Goal: Find specific page/section: Find specific page/section

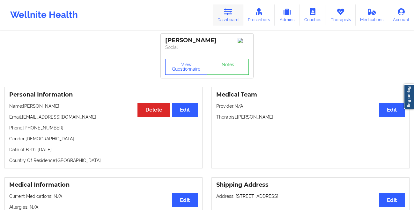
click at [224, 12] on link "Dashboard" at bounding box center [228, 14] width 31 height 21
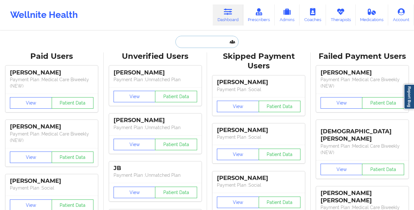
click at [181, 45] on input "text" at bounding box center [206, 42] width 63 height 12
paste input "[PERSON_NAME]"
type input "[PERSON_NAME]"
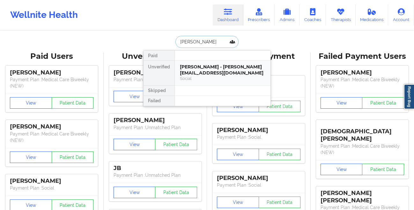
drag, startPoint x: 211, startPoint y: 69, endPoint x: 210, endPoint y: 65, distance: 4.9
click at [210, 65] on div "[PERSON_NAME] - [PERSON_NAME][EMAIL_ADDRESS][DOMAIN_NAME]" at bounding box center [222, 70] width 85 height 12
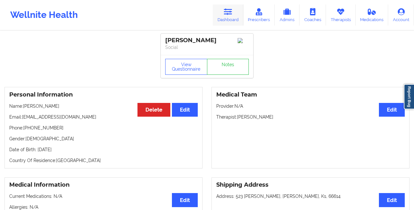
click at [226, 15] on link "Dashboard" at bounding box center [228, 14] width 31 height 21
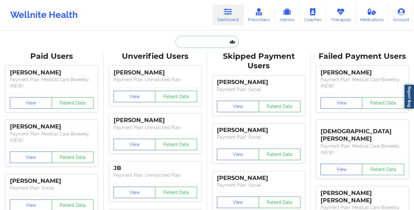
click at [191, 41] on input "text" at bounding box center [206, 42] width 63 height 12
paste input "Hi [PERSON_NAME], we just received an update. The therapist you were scheduled …"
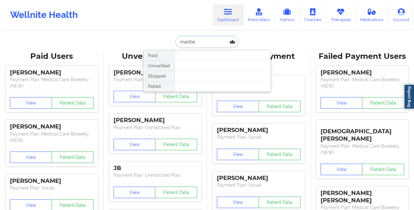
type input "[PERSON_NAME]"
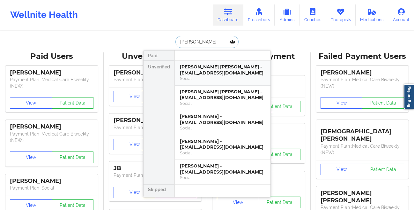
click at [228, 76] on div "Social" at bounding box center [222, 78] width 85 height 5
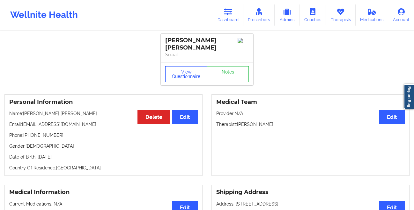
click at [183, 73] on button "View Questionnaire" at bounding box center [186, 74] width 42 height 16
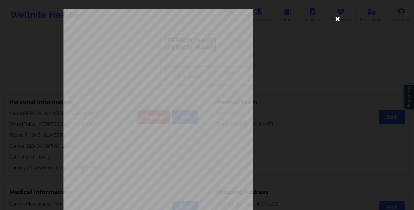
click at [336, 19] on icon at bounding box center [338, 18] width 10 height 10
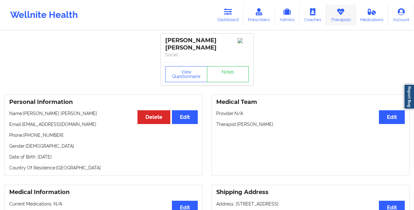
click at [335, 18] on link "Therapists" at bounding box center [341, 14] width 30 height 21
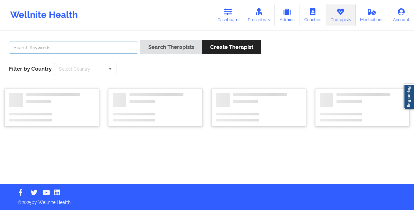
click at [89, 51] on input "text" at bounding box center [73, 47] width 129 height 12
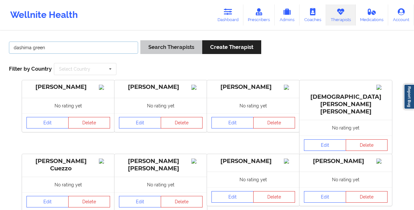
type input "dashima green"
click at [162, 48] on button "Search Therapists" at bounding box center [171, 47] width 62 height 14
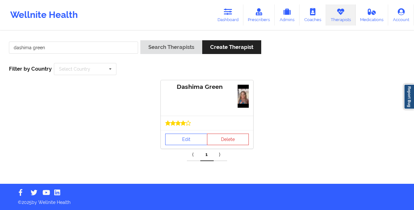
click at [176, 121] on icon at bounding box center [177, 122] width 5 height 5
click at [179, 135] on link "Edit" at bounding box center [186, 138] width 42 height 11
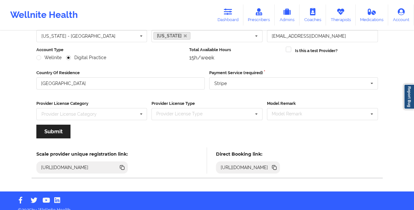
scroll to position [76, 0]
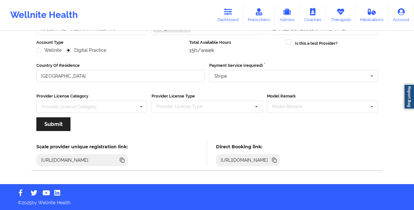
click at [277, 160] on icon at bounding box center [274, 160] width 3 height 3
click at [338, 16] on link "Therapists" at bounding box center [341, 14] width 30 height 21
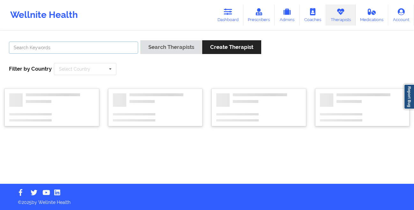
drag, startPoint x: 87, startPoint y: 45, endPoint x: 88, endPoint y: 41, distance: 4.0
click at [87, 45] on input "text" at bounding box center [73, 47] width 129 height 12
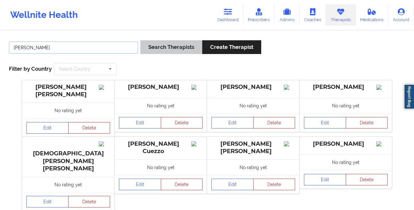
type input "[PERSON_NAME]"
click at [155, 45] on button "Search Therapists" at bounding box center [171, 47] width 62 height 14
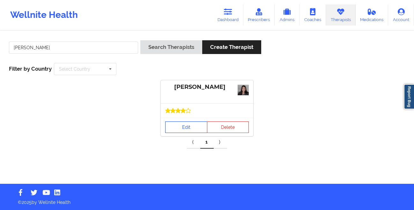
click at [172, 130] on link "Edit" at bounding box center [186, 126] width 42 height 11
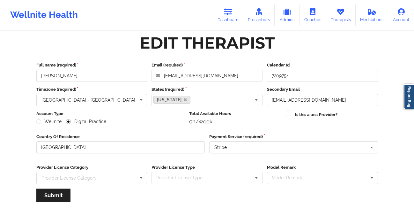
scroll to position [76, 0]
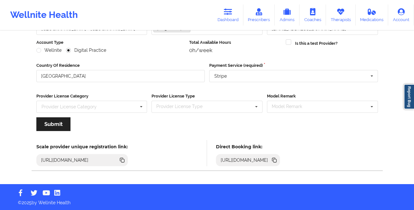
click at [277, 160] on icon at bounding box center [274, 160] width 3 height 3
click at [223, 18] on link "Dashboard" at bounding box center [228, 14] width 31 height 21
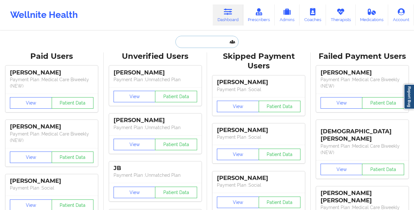
click at [185, 41] on input "text" at bounding box center [206, 42] width 63 height 12
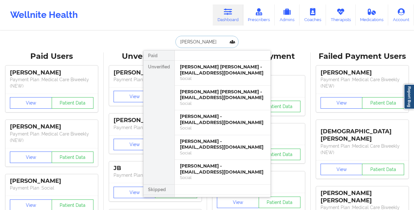
type input "[PERSON_NAME]"
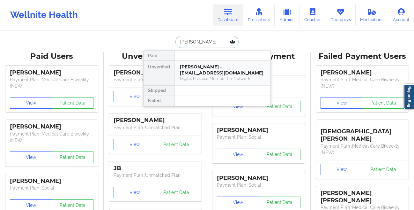
click at [194, 73] on div "[PERSON_NAME] - [EMAIL_ADDRESS][DOMAIN_NAME]" at bounding box center [222, 70] width 85 height 12
